Goal: Information Seeking & Learning: Learn about a topic

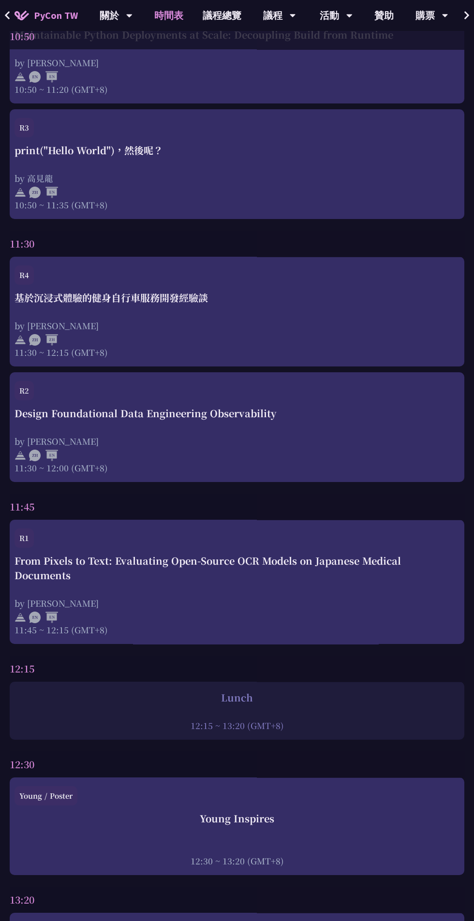
scroll to position [995, 0]
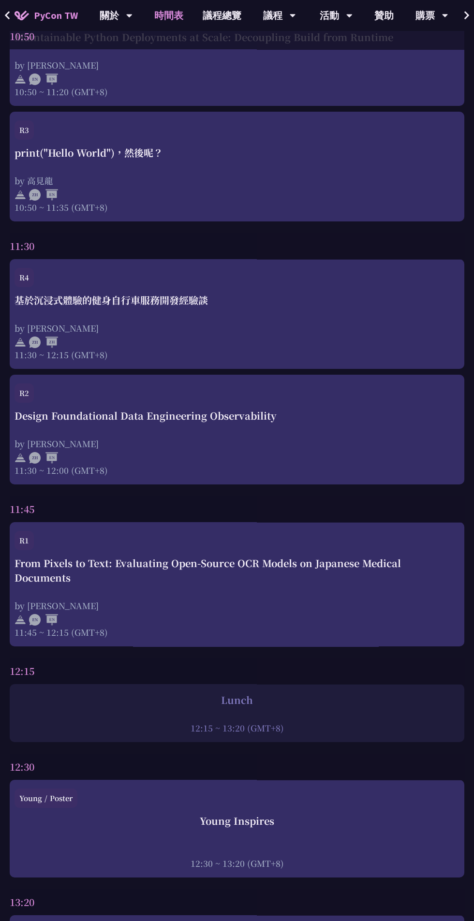
click at [258, 436] on div "Design Foundational Data Engineering Observability by [PERSON_NAME] 11:30 ~ 12:…" at bounding box center [237, 443] width 445 height 68
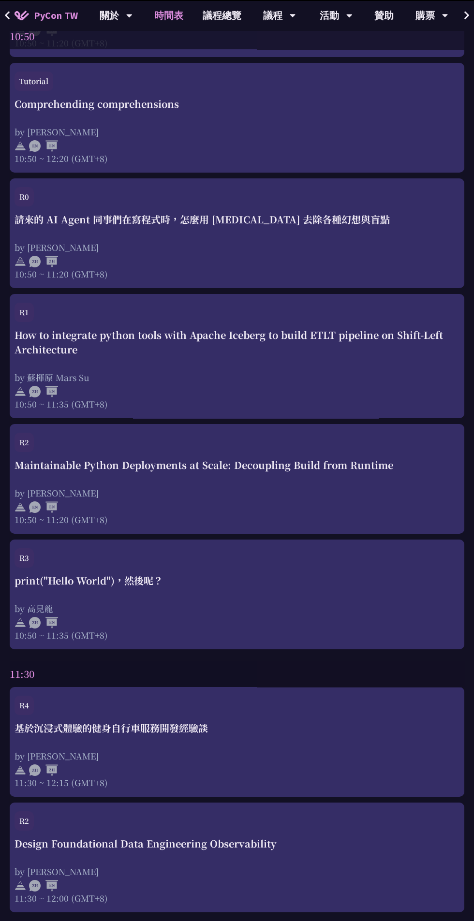
scroll to position [995, 0]
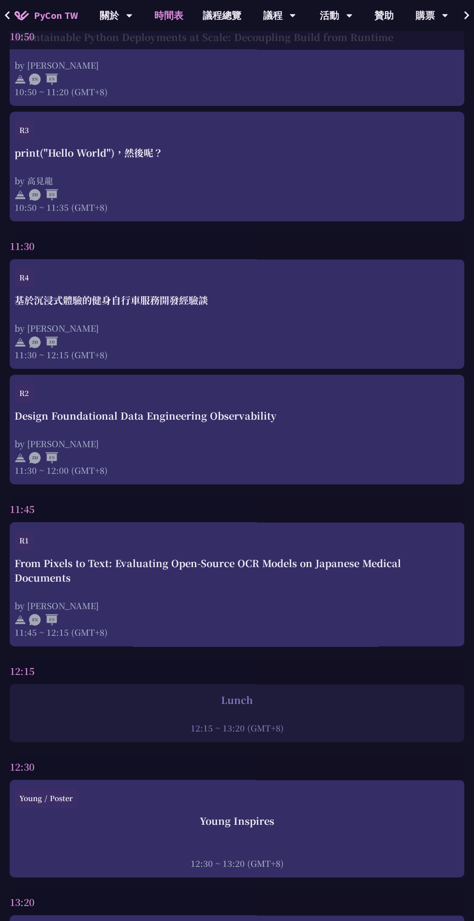
click at [375, 549] on div "R1" at bounding box center [237, 543] width 445 height 25
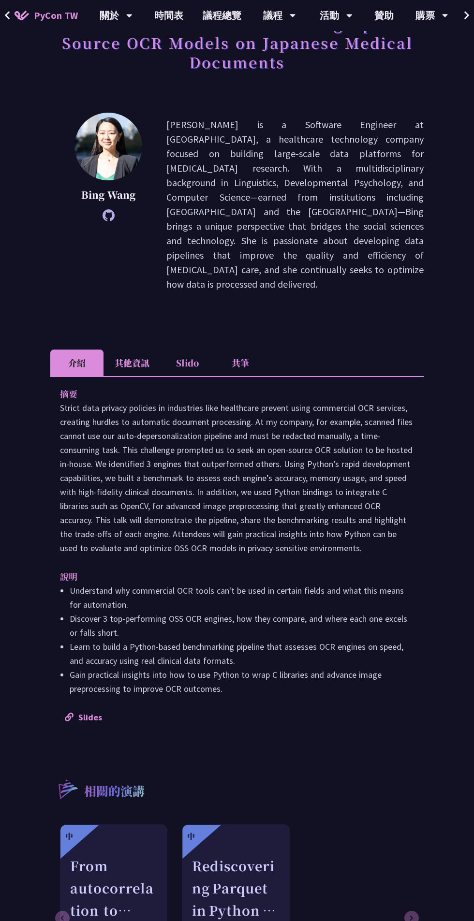
scroll to position [102, 0]
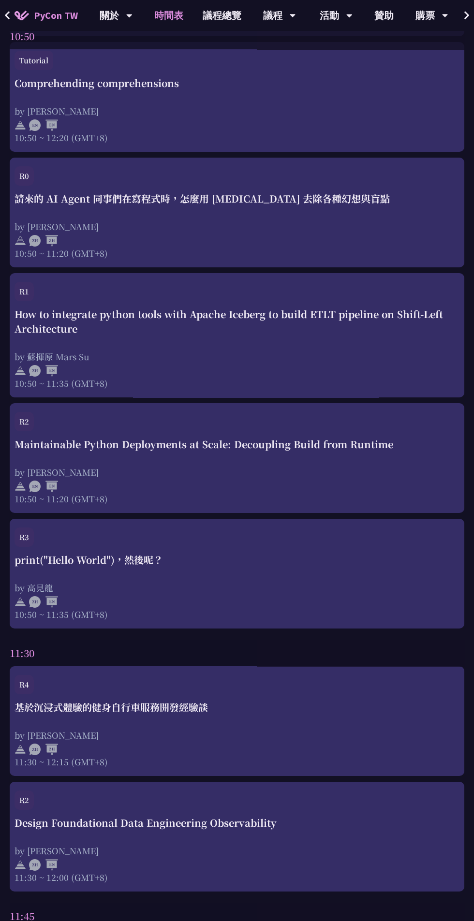
scroll to position [995, 0]
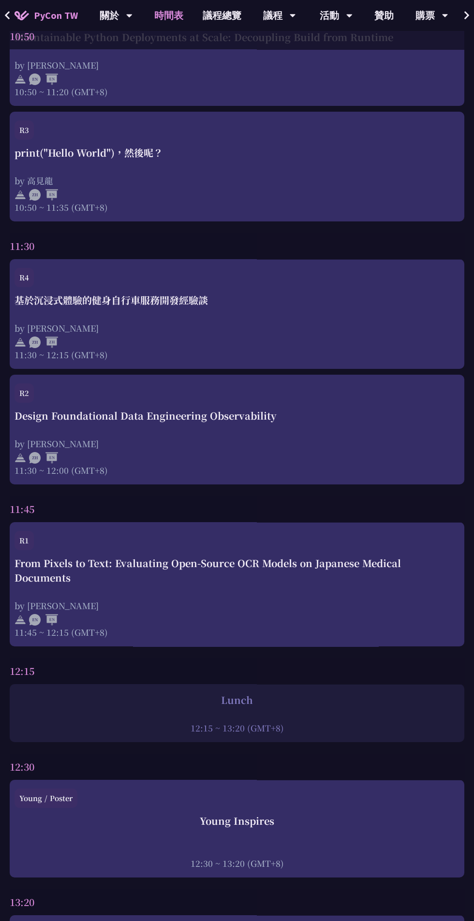
click at [305, 418] on div "Design Foundational Data Engineering Observability" at bounding box center [237, 416] width 445 height 15
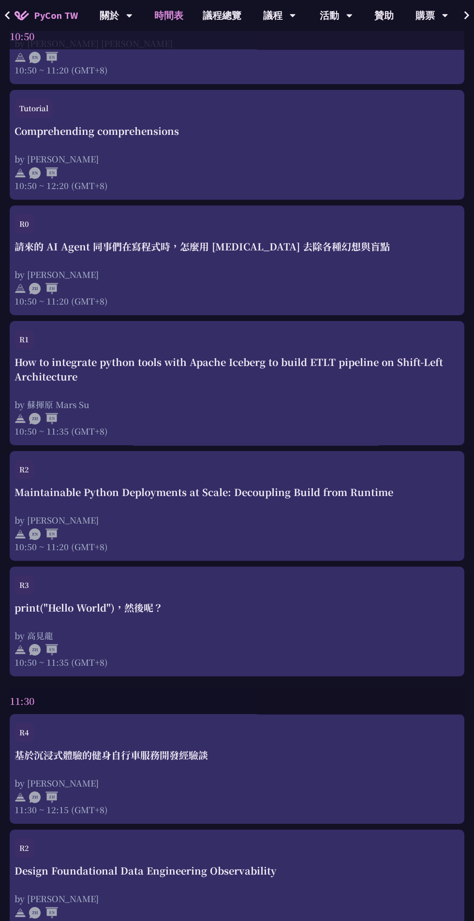
scroll to position [540, 0]
click at [46, 514] on div "Maintainable Python Deployments at Scale: Decoupling Build from Runtime by [PER…" at bounding box center [237, 520] width 445 height 68
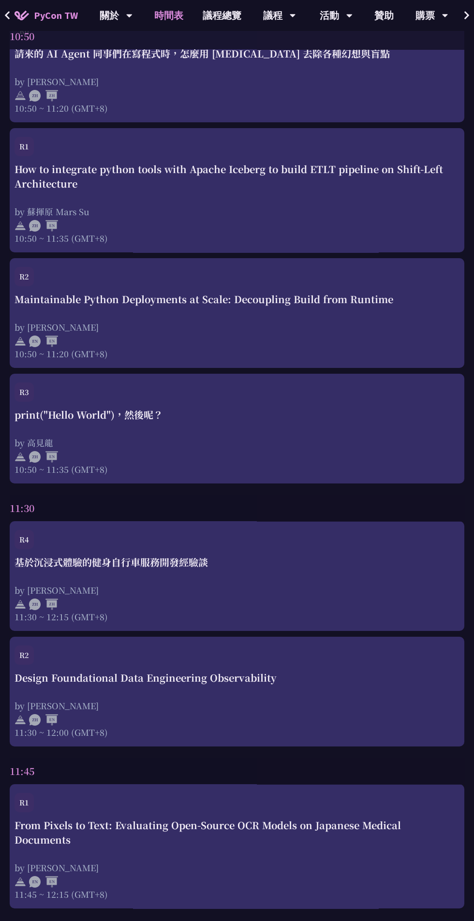
scroll to position [735, 0]
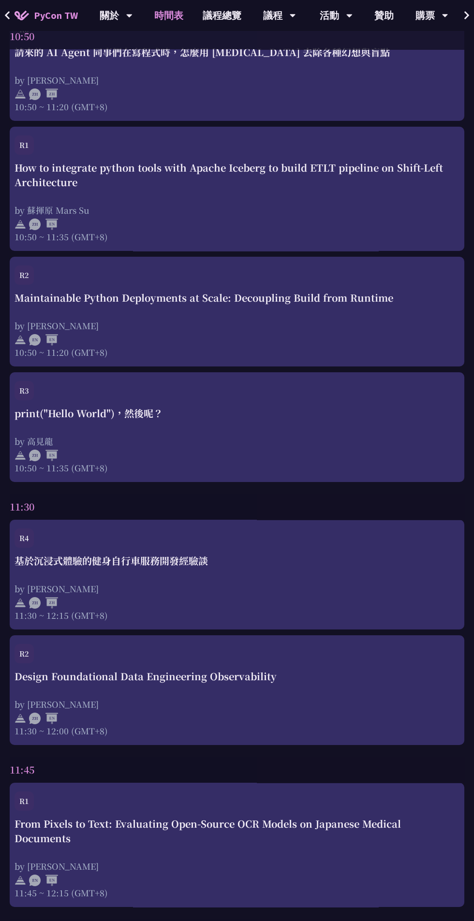
click at [64, 677] on div "Design Foundational Data Engineering Observability" at bounding box center [237, 676] width 445 height 15
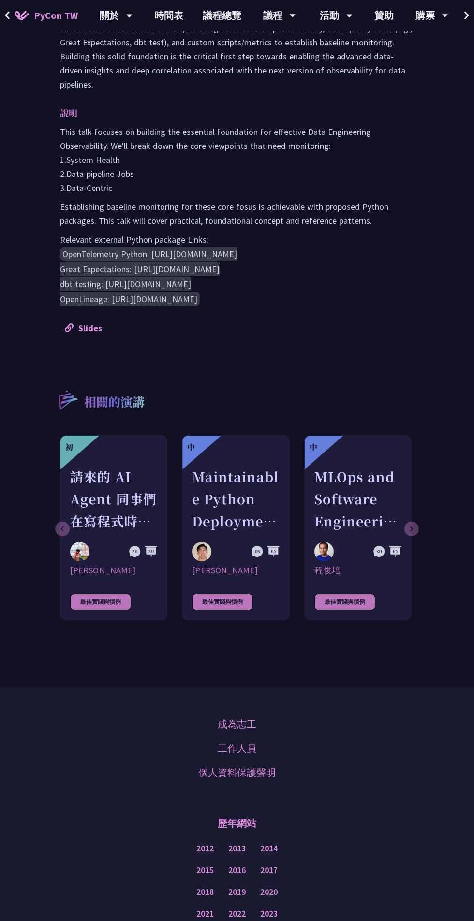
scroll to position [450, 0]
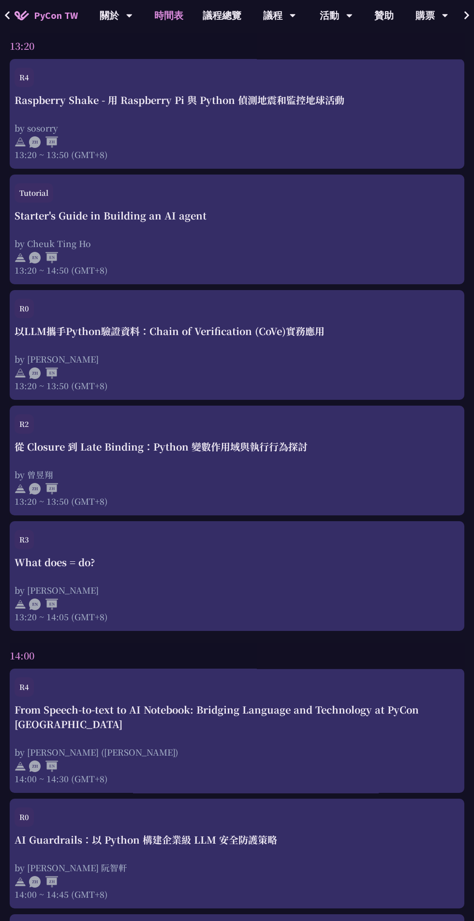
scroll to position [1853, 0]
click at [76, 453] on div "從 Closure 到 Late Binding：Python 變數作用域與執行行為探討" at bounding box center [237, 446] width 445 height 15
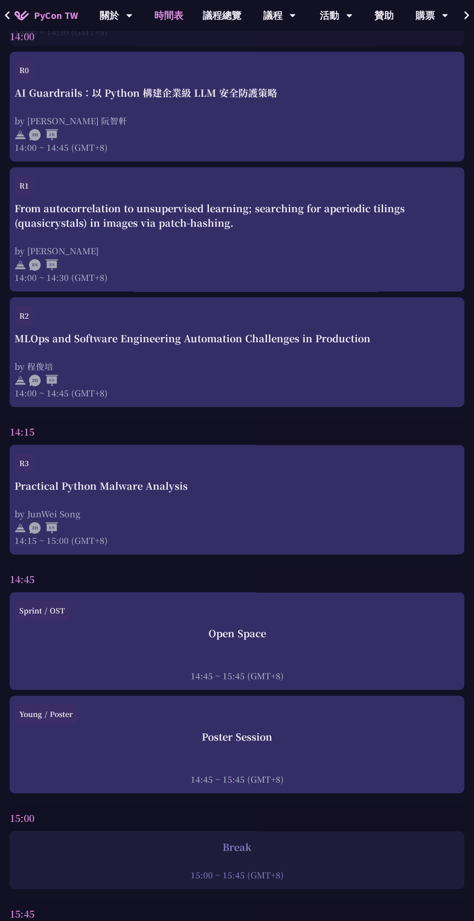
scroll to position [2604, 0]
